Goal: Find specific page/section: Find specific page/section

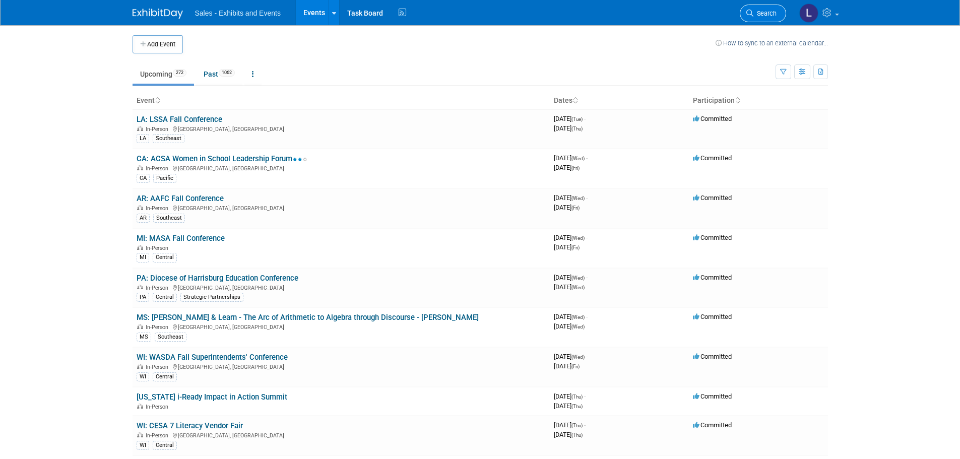
click at [766, 13] on span "Search" at bounding box center [764, 14] width 23 height 8
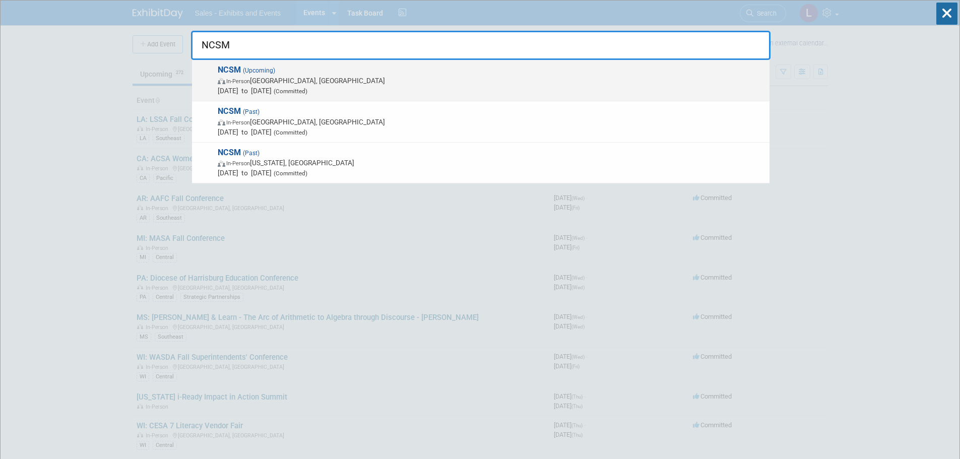
type input "NCSM"
click at [307, 86] on span "[DATE] to [DATE] (Committed)" at bounding box center [491, 91] width 547 height 10
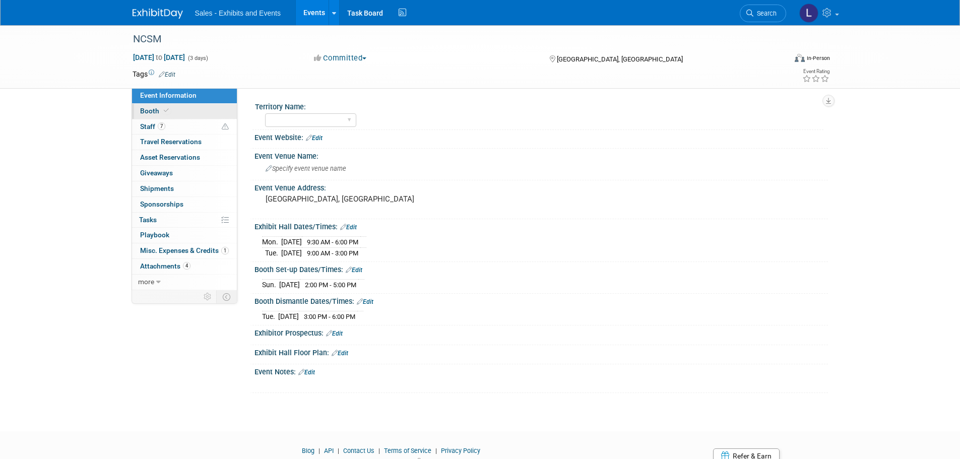
click at [164, 111] on icon at bounding box center [166, 111] width 5 height 6
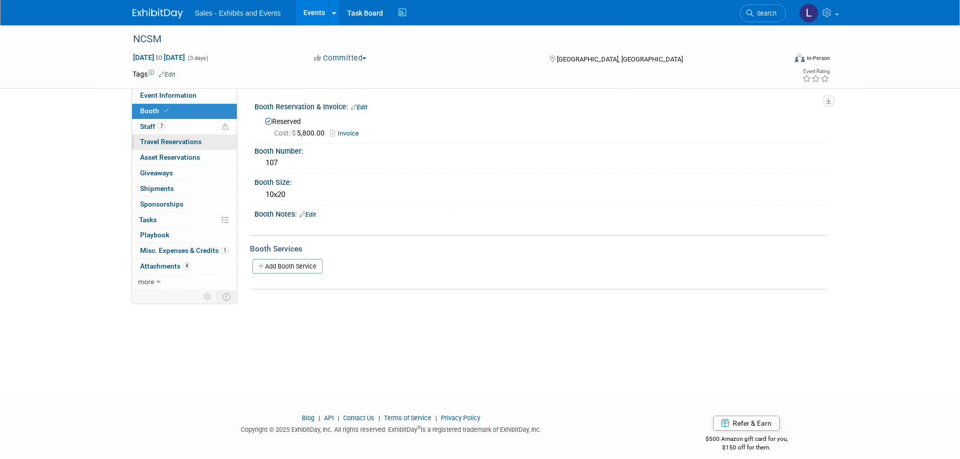
click at [176, 145] on span "Travel Reservations 0" at bounding box center [170, 142] width 61 height 8
